Goal: Transaction & Acquisition: Purchase product/service

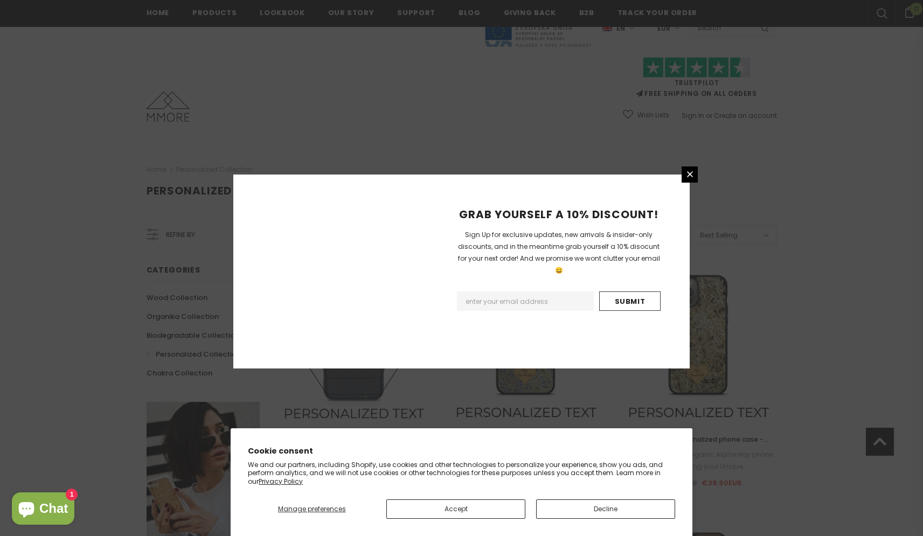
scroll to position [1167, 0]
